Goal: Information Seeking & Learning: Learn about a topic

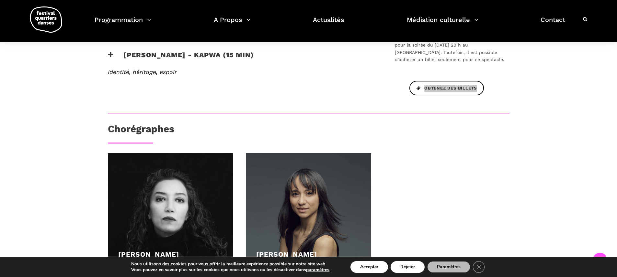
scroll to position [248, 0]
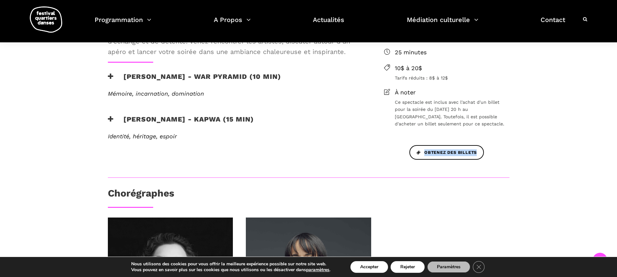
click at [128, 79] on h3 "[PERSON_NAME] - War Pyramid (10 min)" at bounding box center [194, 81] width 173 height 16
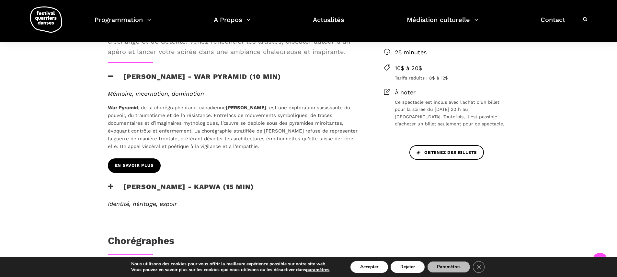
click at [142, 167] on span "En savoir plus" at bounding box center [134, 165] width 39 height 7
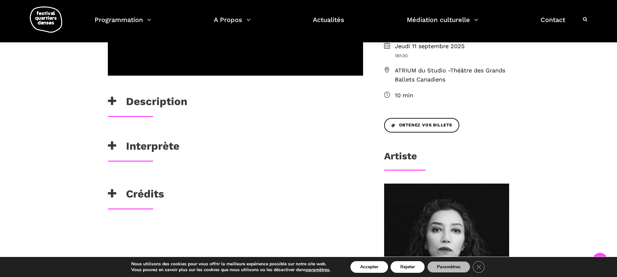
scroll to position [228, 0]
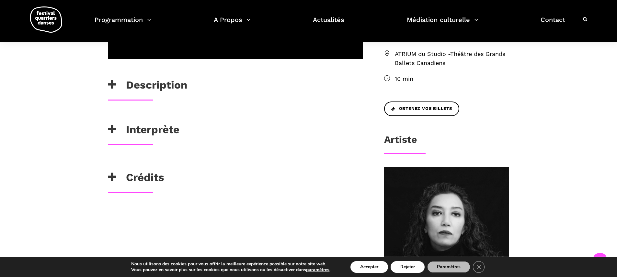
click at [152, 176] on h3 "Crédits" at bounding box center [136, 179] width 56 height 16
click at [149, 137] on h3 "Interprète" at bounding box center [144, 131] width 72 height 16
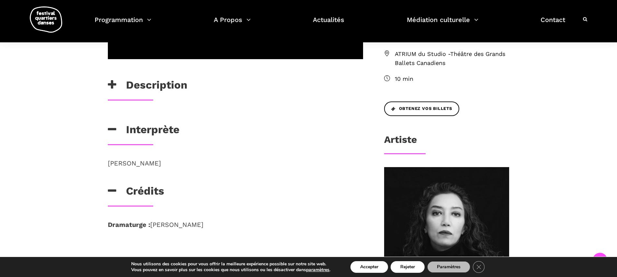
click at [152, 87] on h3 "Description" at bounding box center [147, 87] width 79 height 16
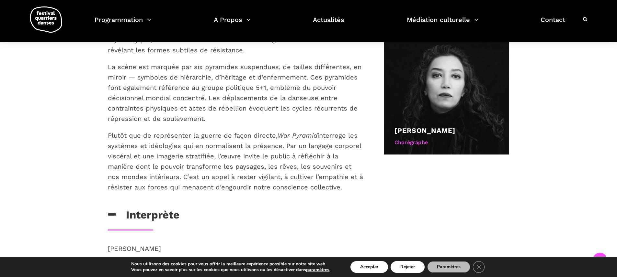
scroll to position [371, 0]
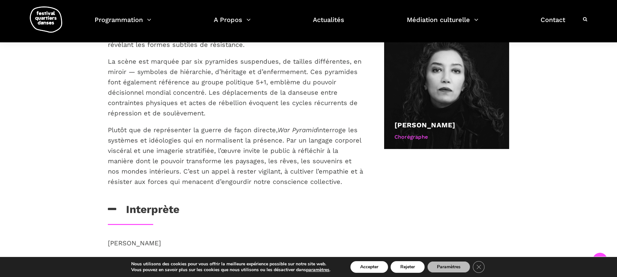
drag, startPoint x: 109, startPoint y: 75, endPoint x: 346, endPoint y: 183, distance: 260.3
click at [346, 183] on div "War Pyramid est une œuvre de danse multidisciplinaire qui explore les conséquen…" at bounding box center [235, 85] width 268 height 236
copy div "War Pyramid est une œuvre de danse multidisciplinaire qui explore les conséquen…"
